Goal: Navigation & Orientation: Find specific page/section

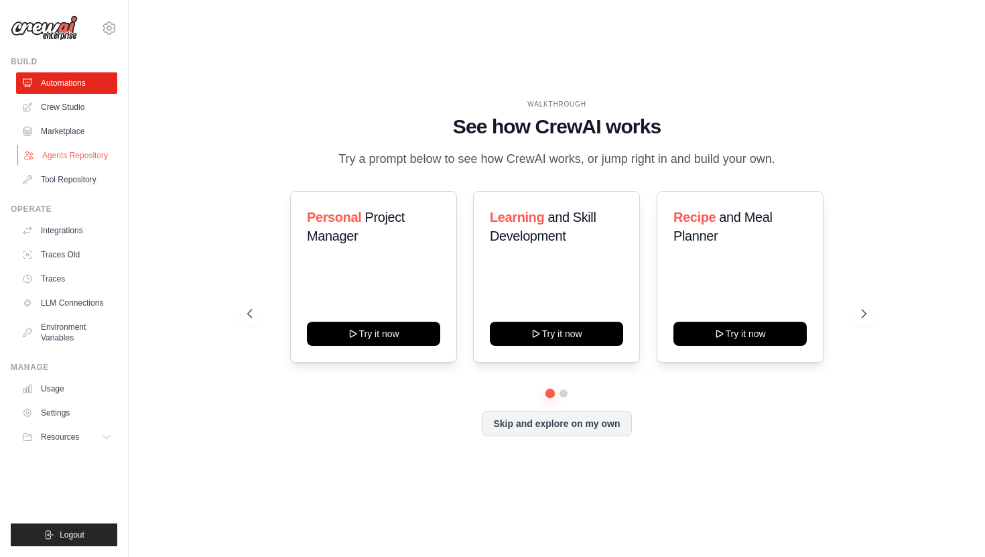
click at [69, 149] on link "Agents Repository" at bounding box center [67, 155] width 101 height 21
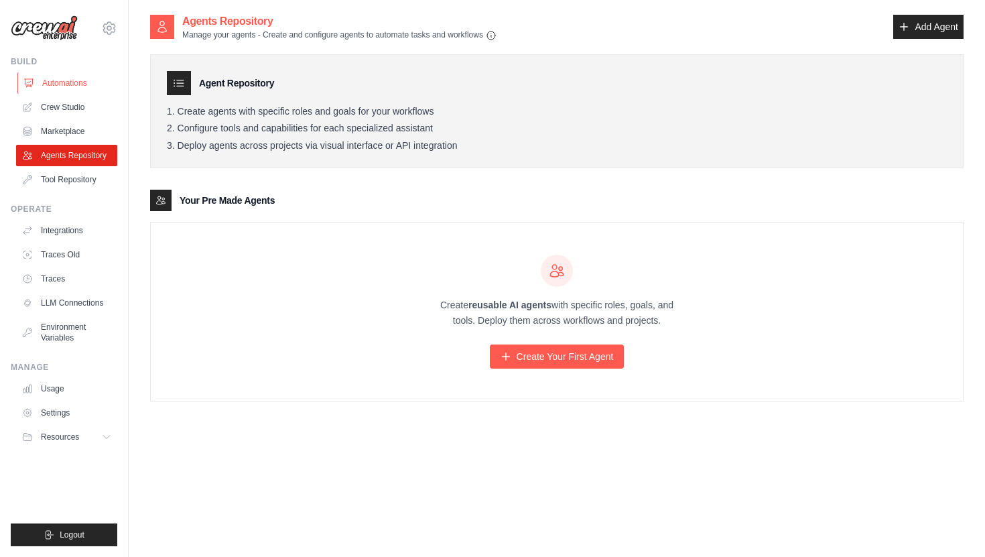
click at [72, 81] on link "Automations" at bounding box center [67, 82] width 101 height 21
